Goal: Task Accomplishment & Management: Manage account settings

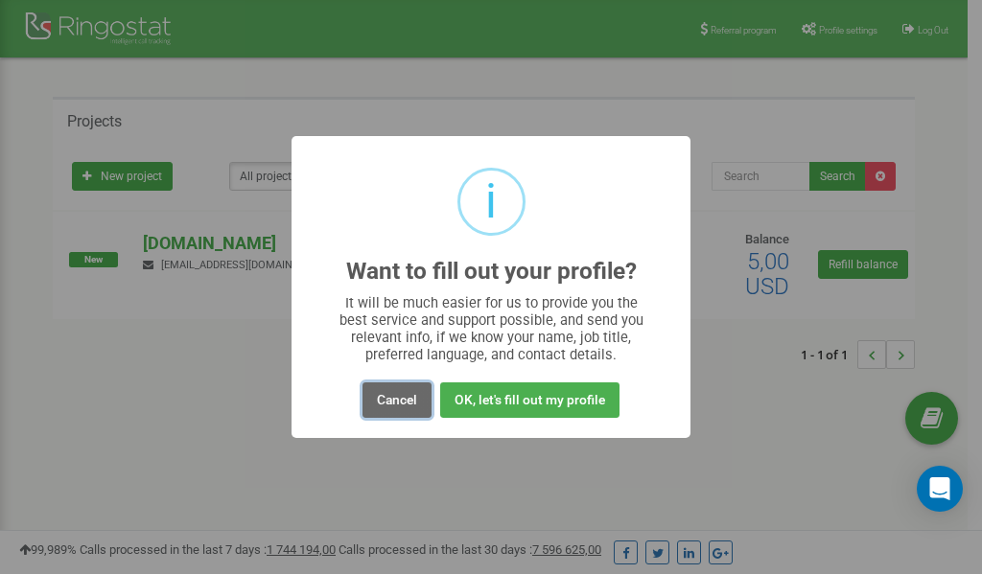
click at [386, 398] on button "Cancel" at bounding box center [396, 400] width 69 height 35
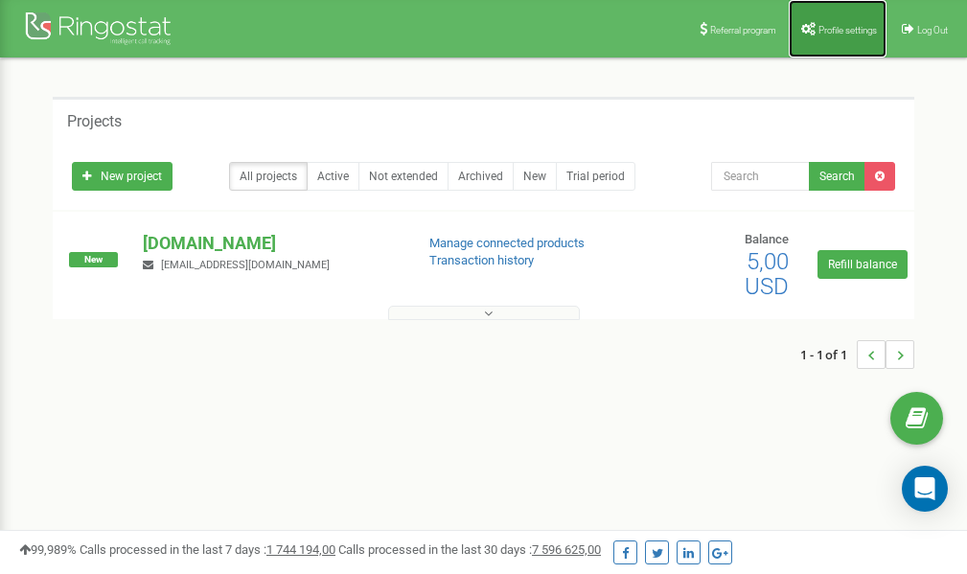
click at [831, 29] on span "Profile settings" at bounding box center [848, 30] width 58 height 11
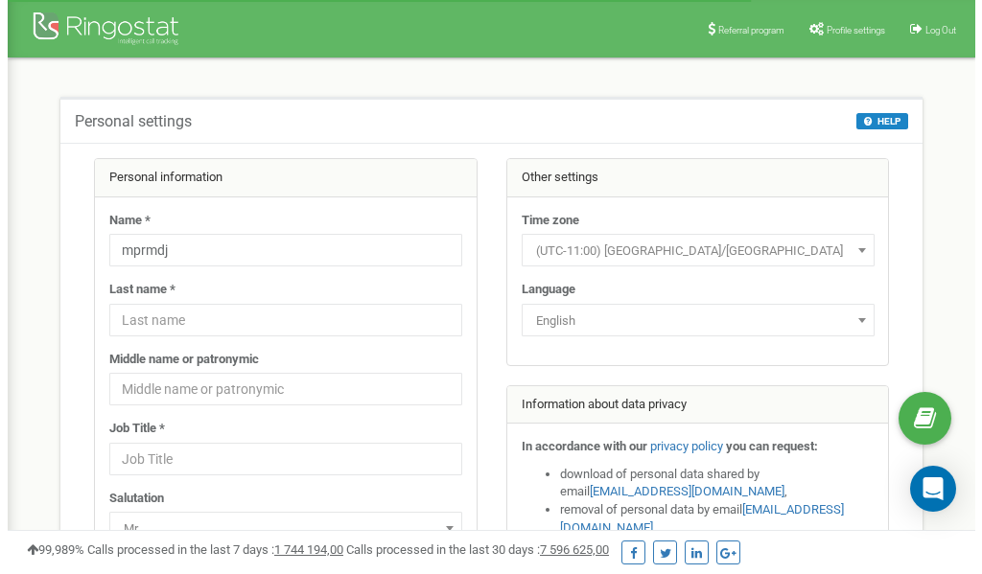
scroll to position [96, 0]
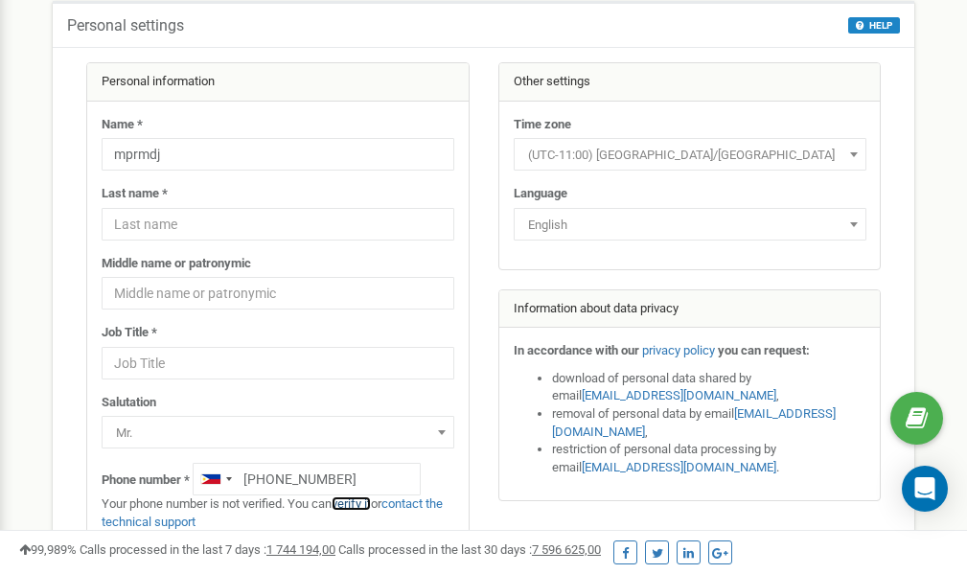
click at [360, 504] on link "verify it" at bounding box center [351, 504] width 39 height 14
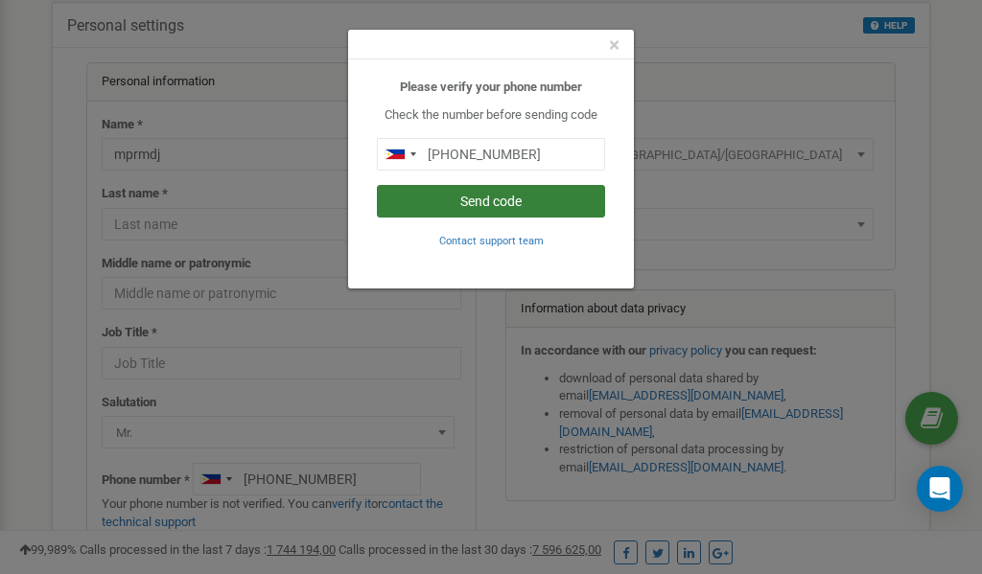
click at [502, 209] on button "Send code" at bounding box center [491, 201] width 228 height 33
